Goal: Task Accomplishment & Management: Manage account settings

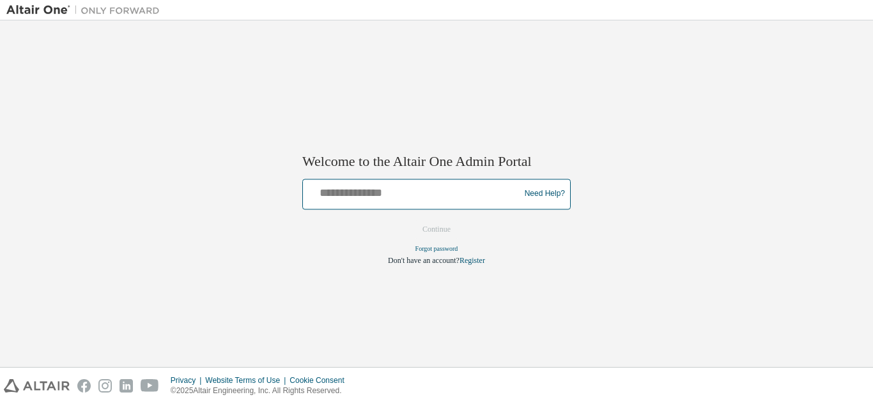
click at [369, 199] on input "text" at bounding box center [413, 191] width 210 height 19
click at [335, 188] on input "text" at bounding box center [413, 191] width 210 height 19
click at [335, 195] on input "text" at bounding box center [413, 191] width 210 height 19
type input "**********"
